Goal: Information Seeking & Learning: Learn about a topic

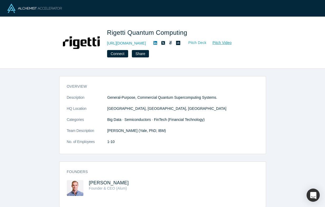
click at [195, 44] on link "Pitch Deck" at bounding box center [194, 43] width 24 height 6
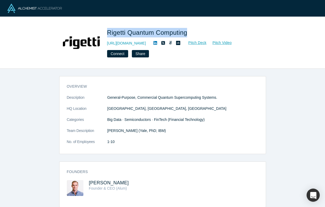
drag, startPoint x: 104, startPoint y: 29, endPoint x: 188, endPoint y: 34, distance: 83.8
click at [188, 34] on div "Rigetti Quantum Computing [URL][DOMAIN_NAME] Pitch Deck Pitch Video Connect Sha…" at bounding box center [162, 42] width 207 height 37
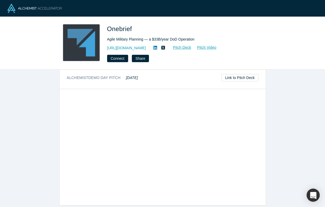
scroll to position [199, 0]
